Goal: Navigation & Orientation: Find specific page/section

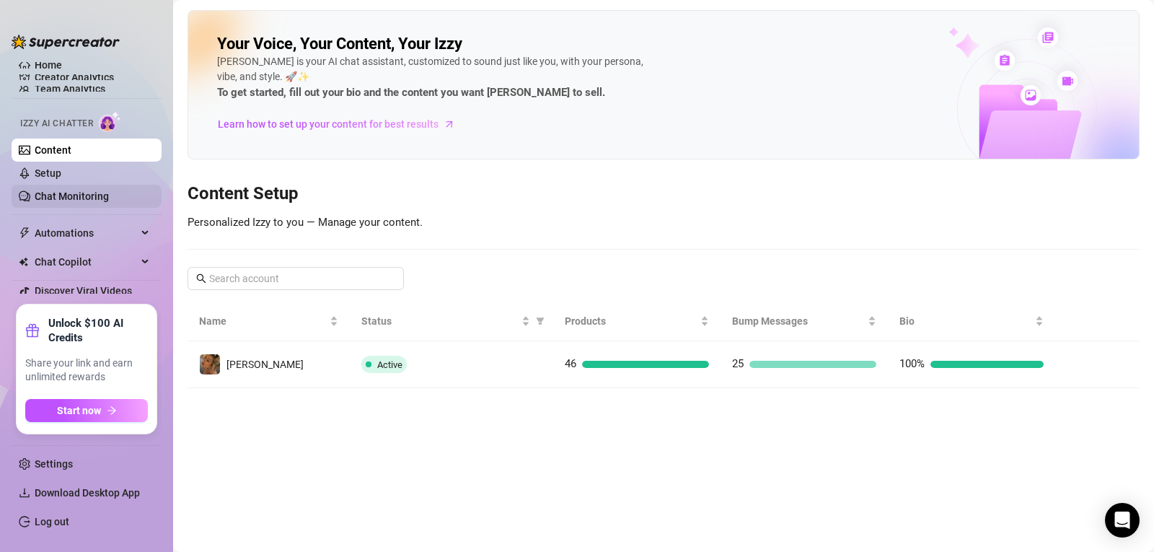
click at [66, 197] on link "Chat Monitoring" at bounding box center [72, 196] width 74 height 12
